Goal: Information Seeking & Learning: Learn about a topic

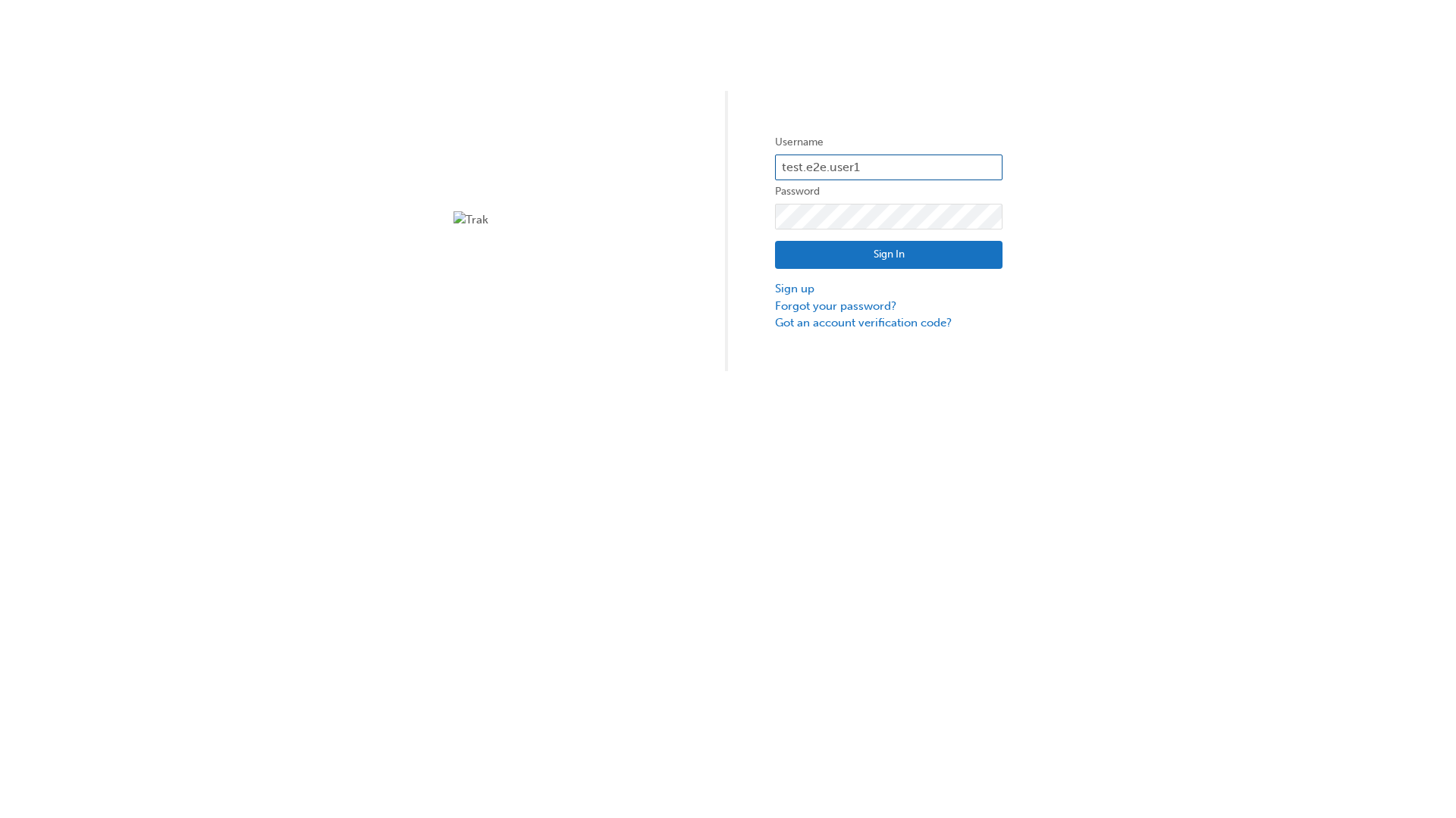
type input "test.e2e.user14"
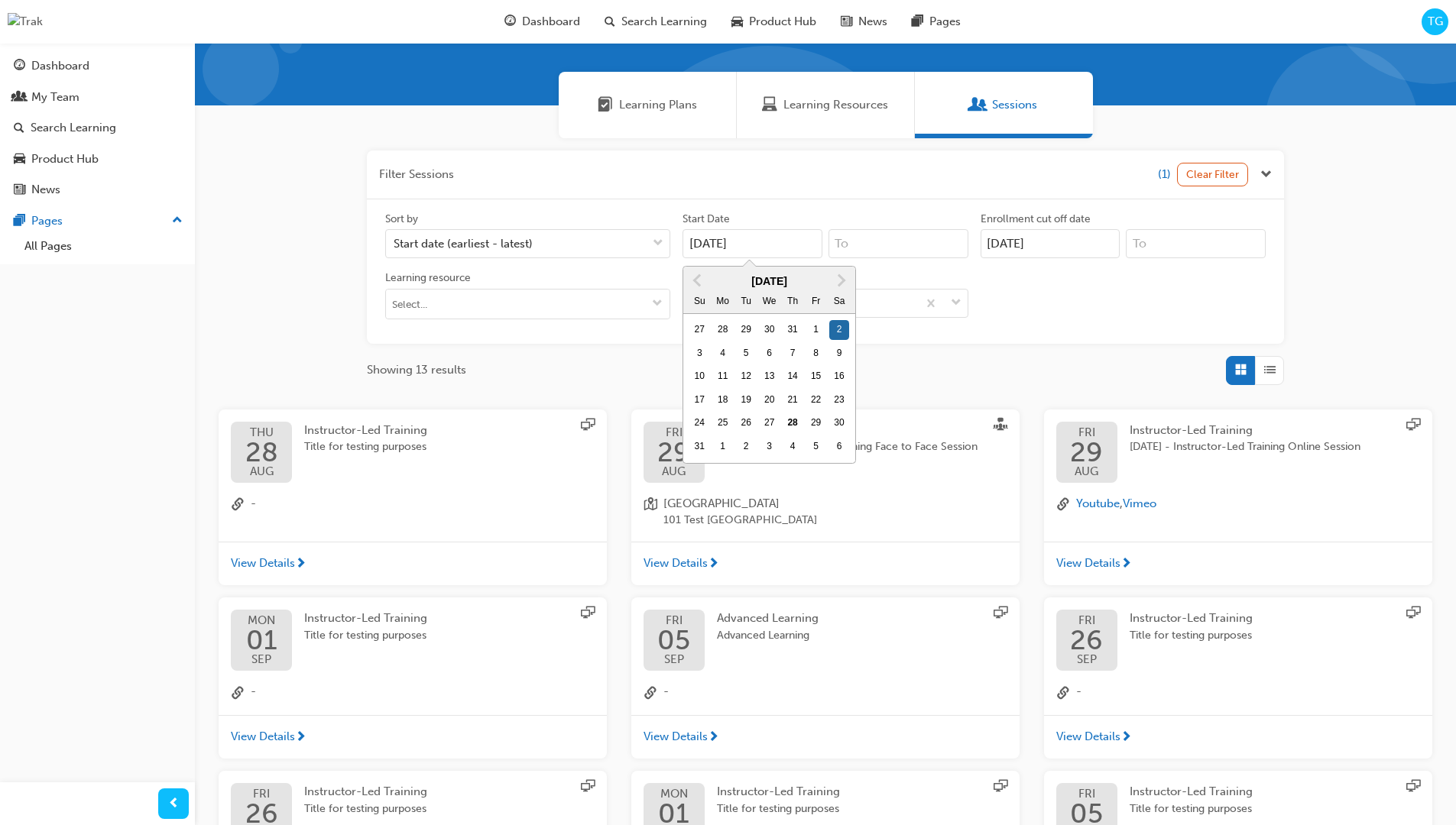
type input "[DATE]"
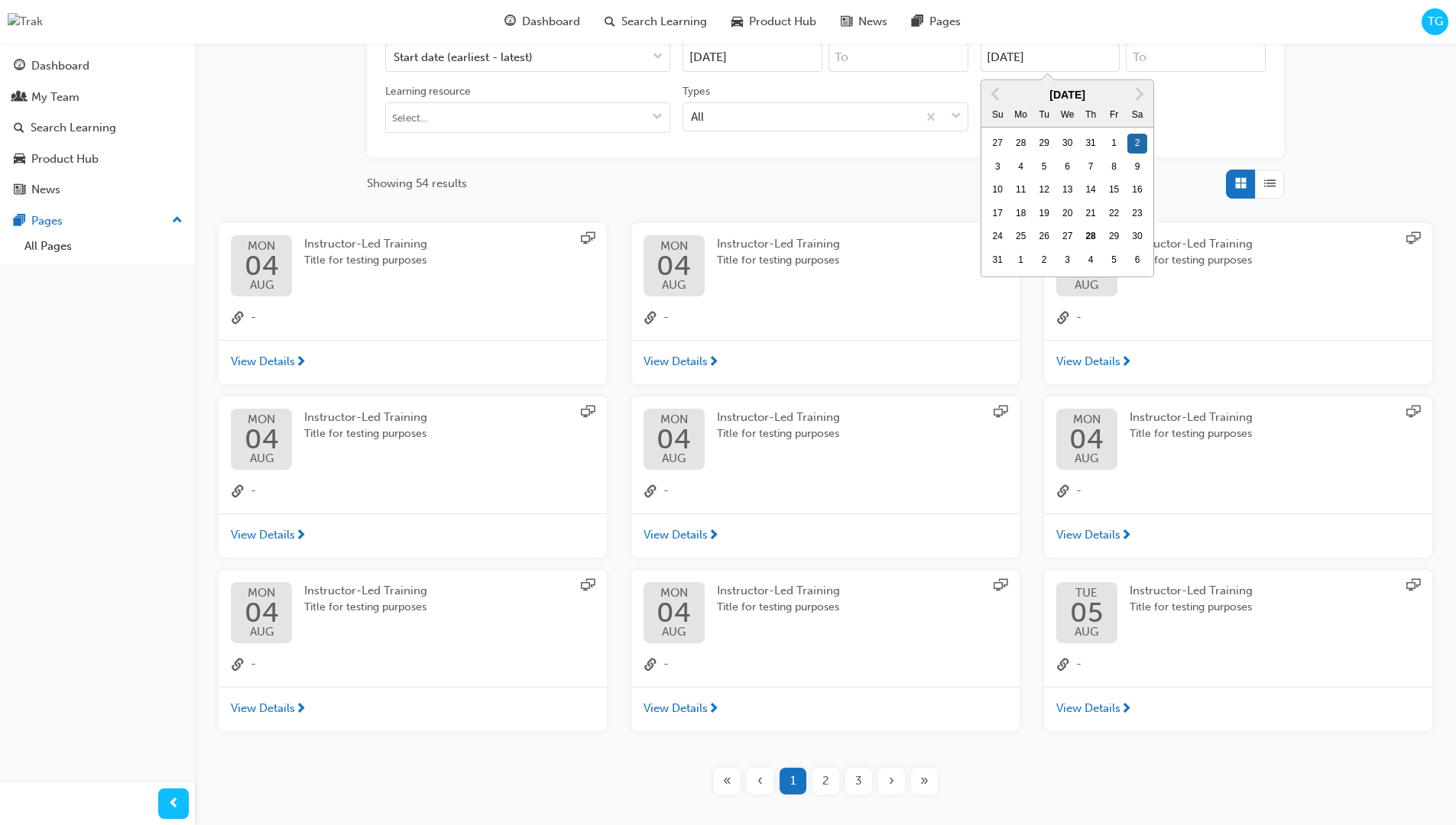
type input "[DATE]"
click at [692, 109] on input "Types All" at bounding box center [692, 116] width 2 height 13
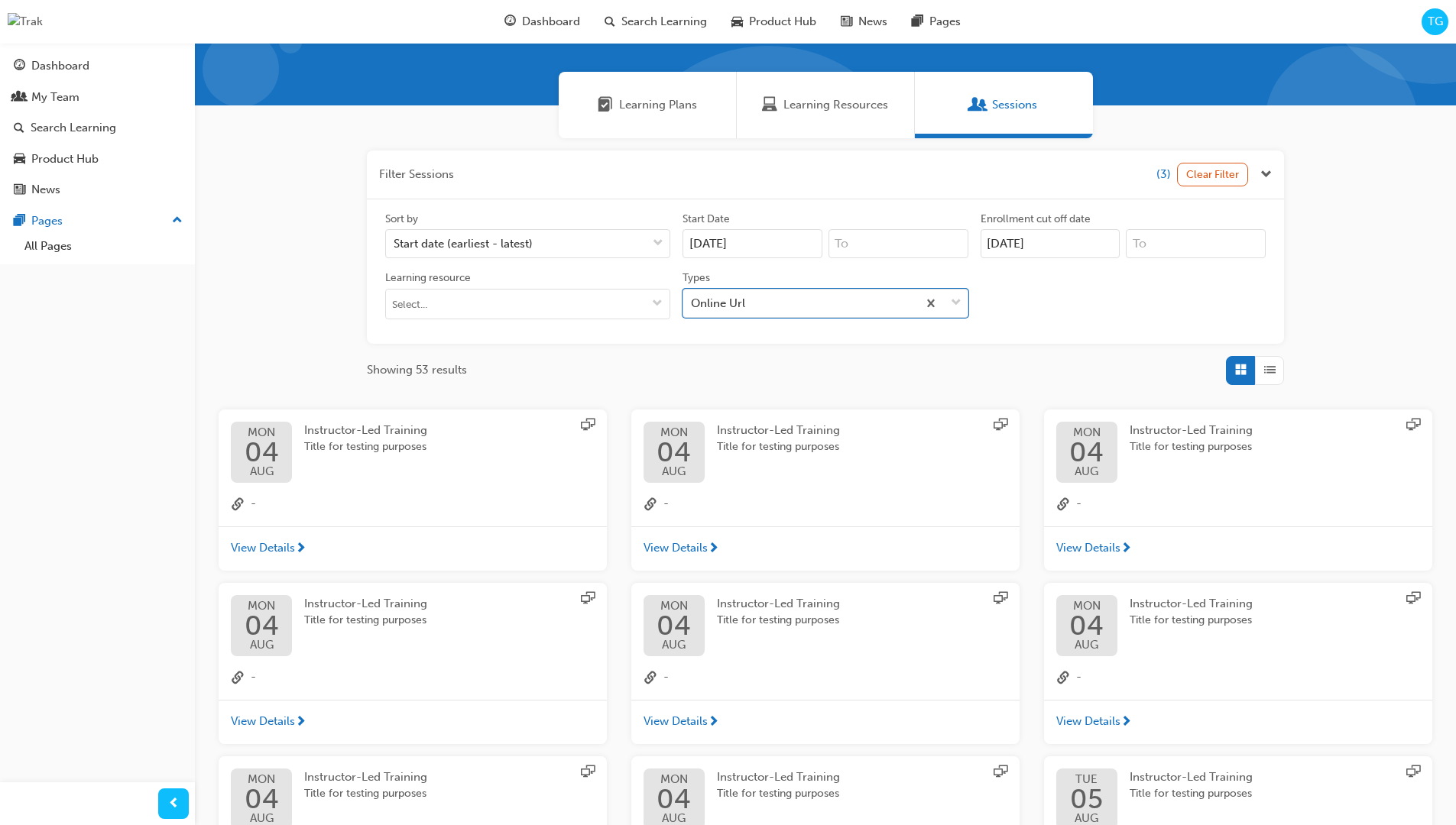
scroll to position [344, 0]
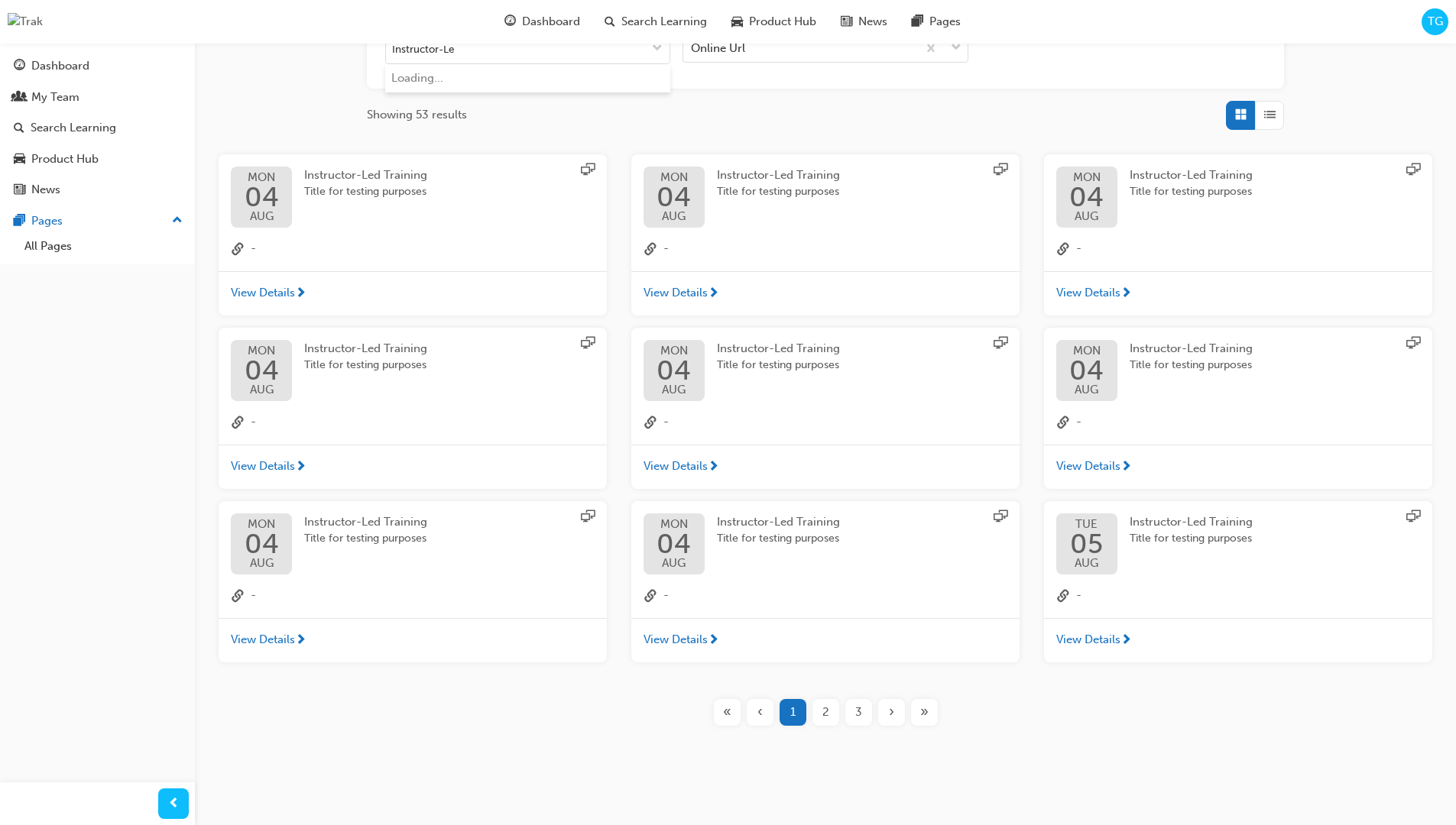
type input "Instructor-Led"
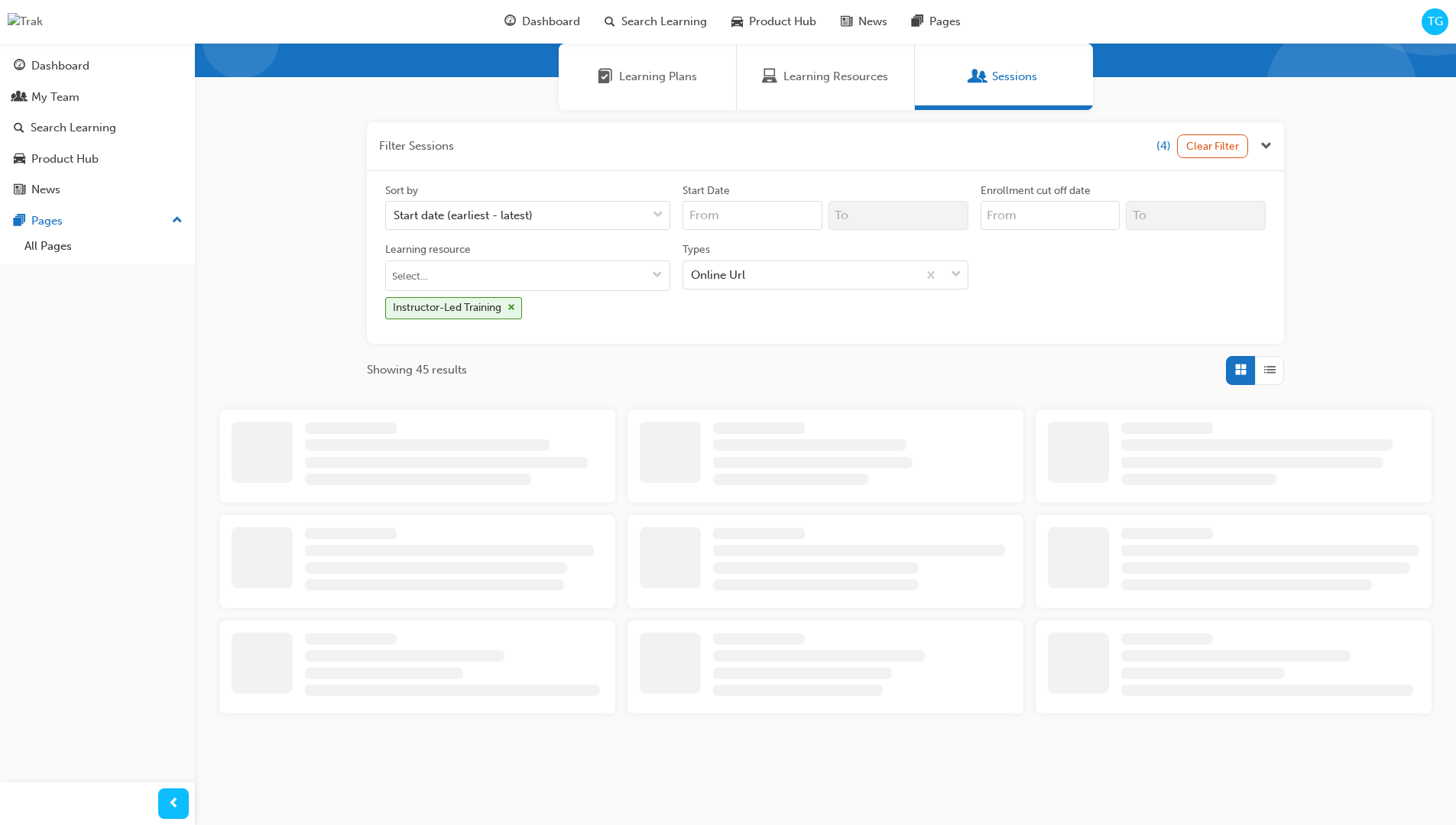
scroll to position [117, 0]
